Goal: Task Accomplishment & Management: Use online tool/utility

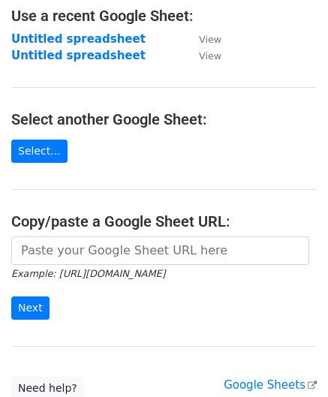
scroll to position [150, 0]
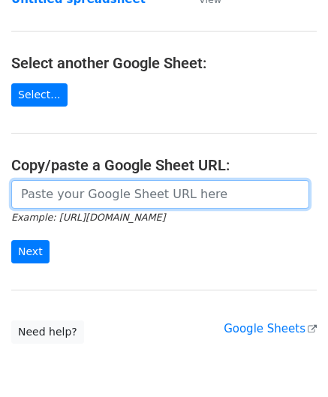
click at [65, 186] on input "url" at bounding box center [160, 194] width 298 height 29
paste input "[URL][DOMAIN_NAME]"
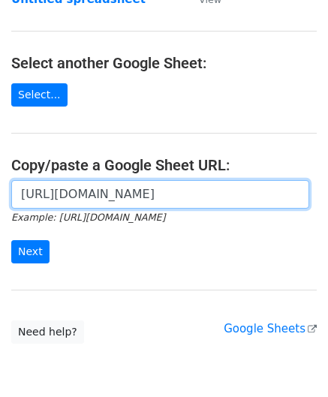
scroll to position [0, 318]
type input "[URL][DOMAIN_NAME]"
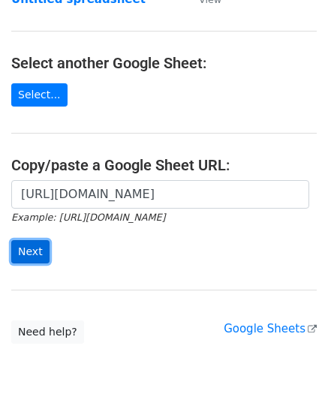
scroll to position [0, 0]
click at [32, 250] on input "Next" at bounding box center [30, 251] width 38 height 23
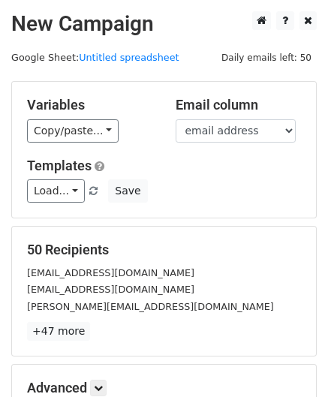
scroll to position [131, 0]
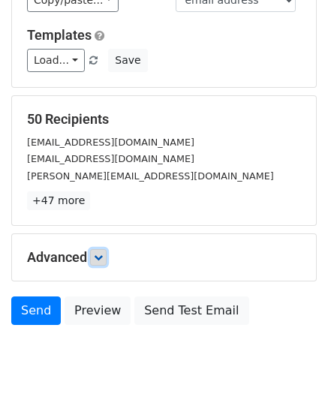
click at [107, 254] on link at bounding box center [98, 257] width 17 height 17
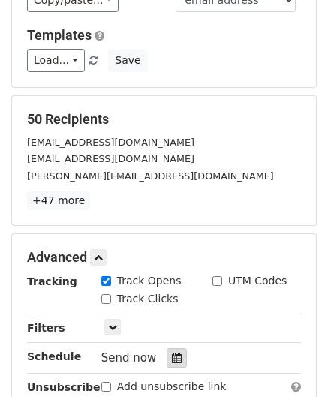
click at [172, 353] on icon at bounding box center [177, 358] width 10 height 11
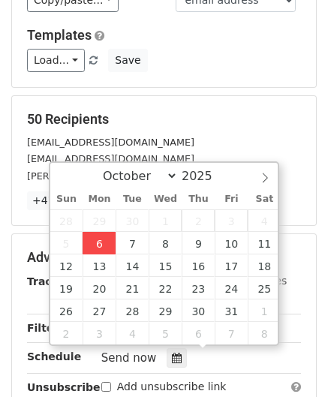
type input "2025-10-06 12:00"
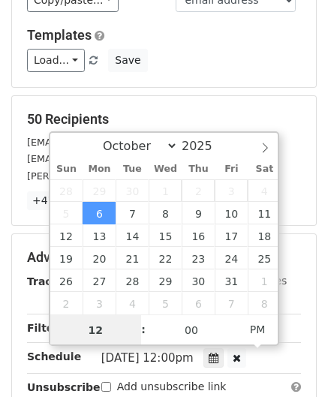
paste input "Hour"
type input "2"
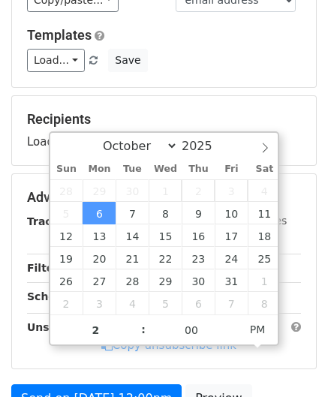
type input "2025-10-06 14:00"
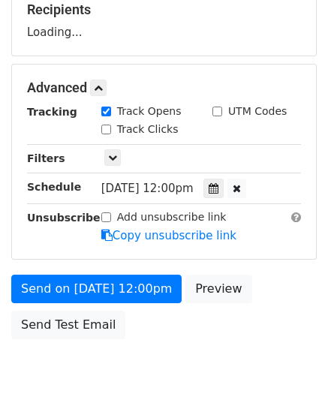
scroll to position [269, 0]
